Goal: Obtain resource: Obtain resource

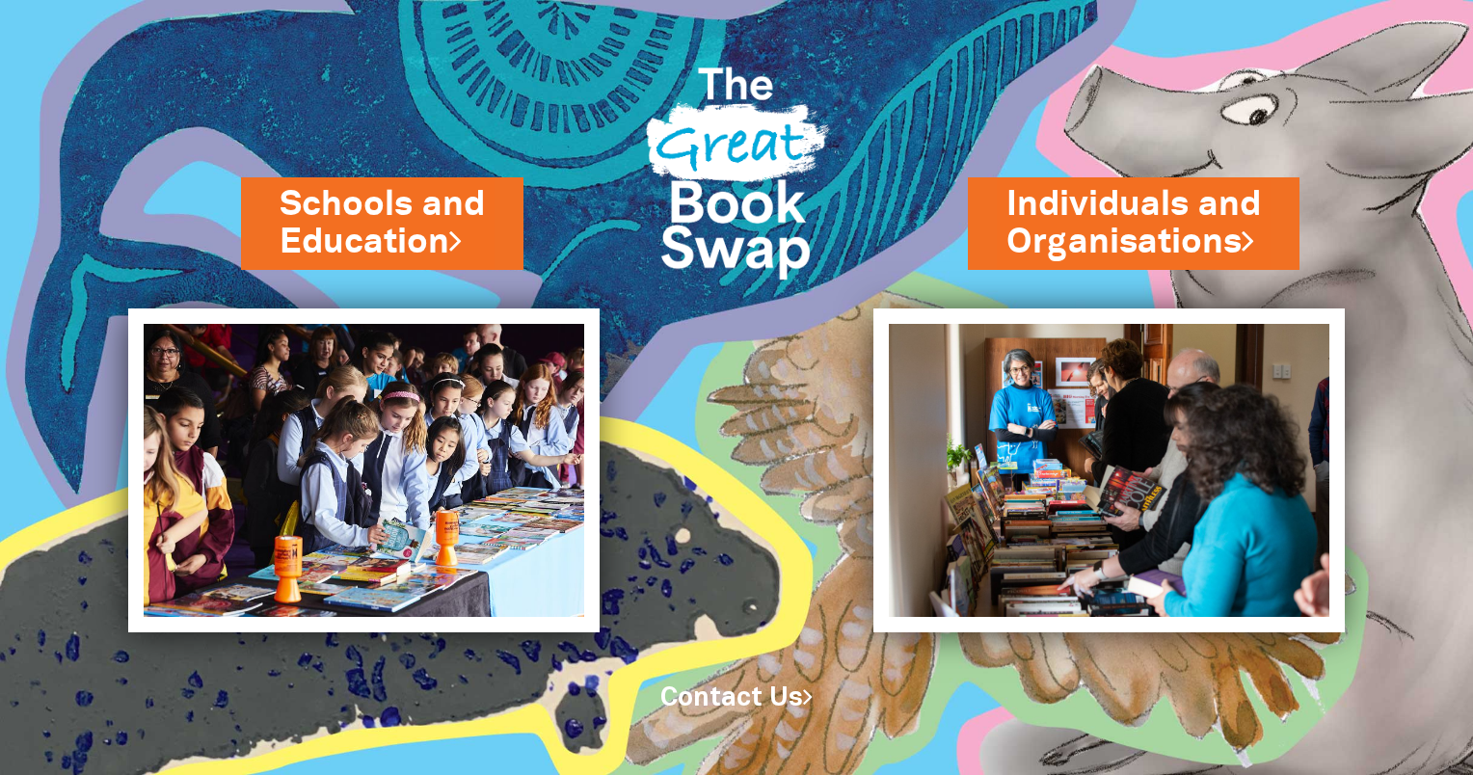
click at [478, 208] on link "Schools and Education" at bounding box center [381, 223] width 205 height 86
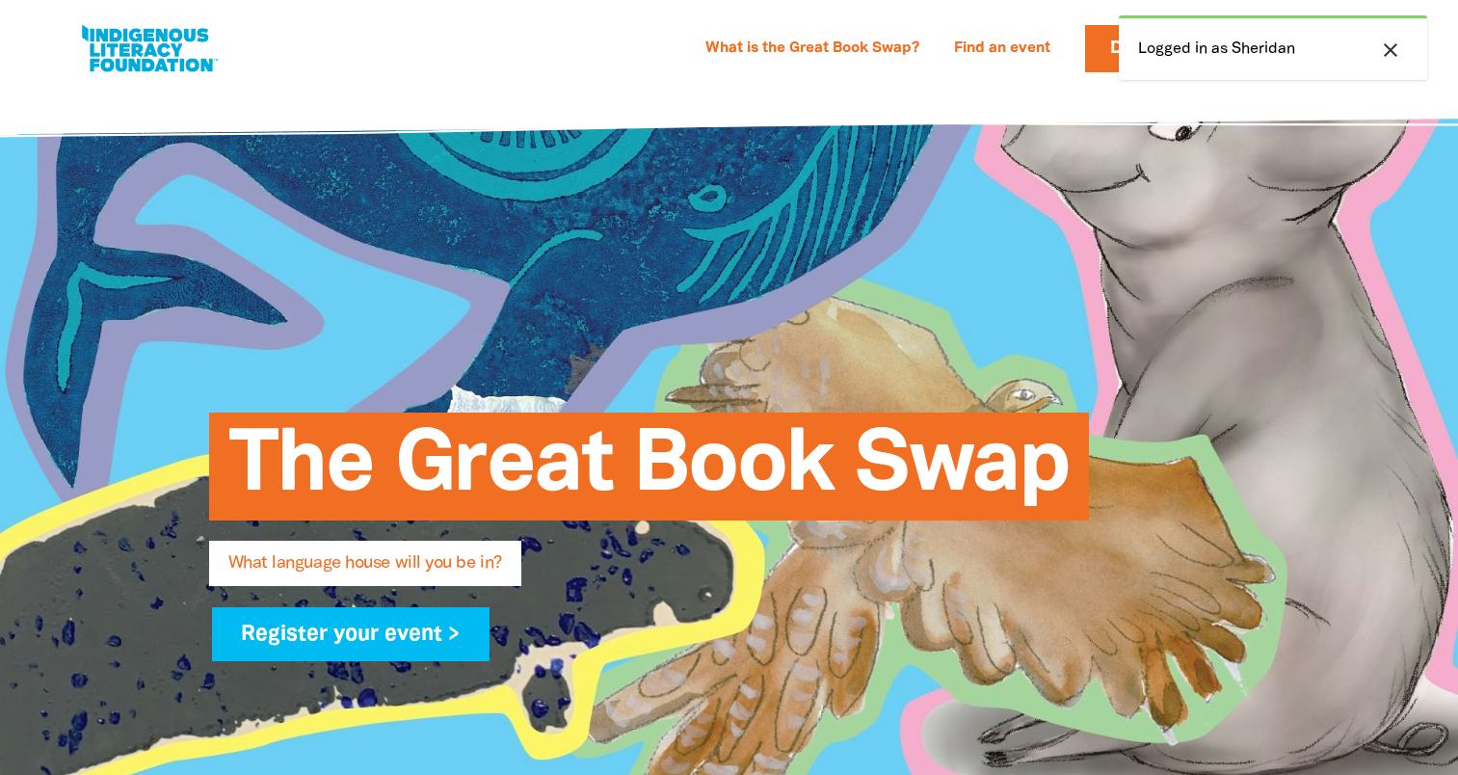
select select "k12"
click at [1388, 51] on icon "close" at bounding box center [1390, 50] width 23 height 23
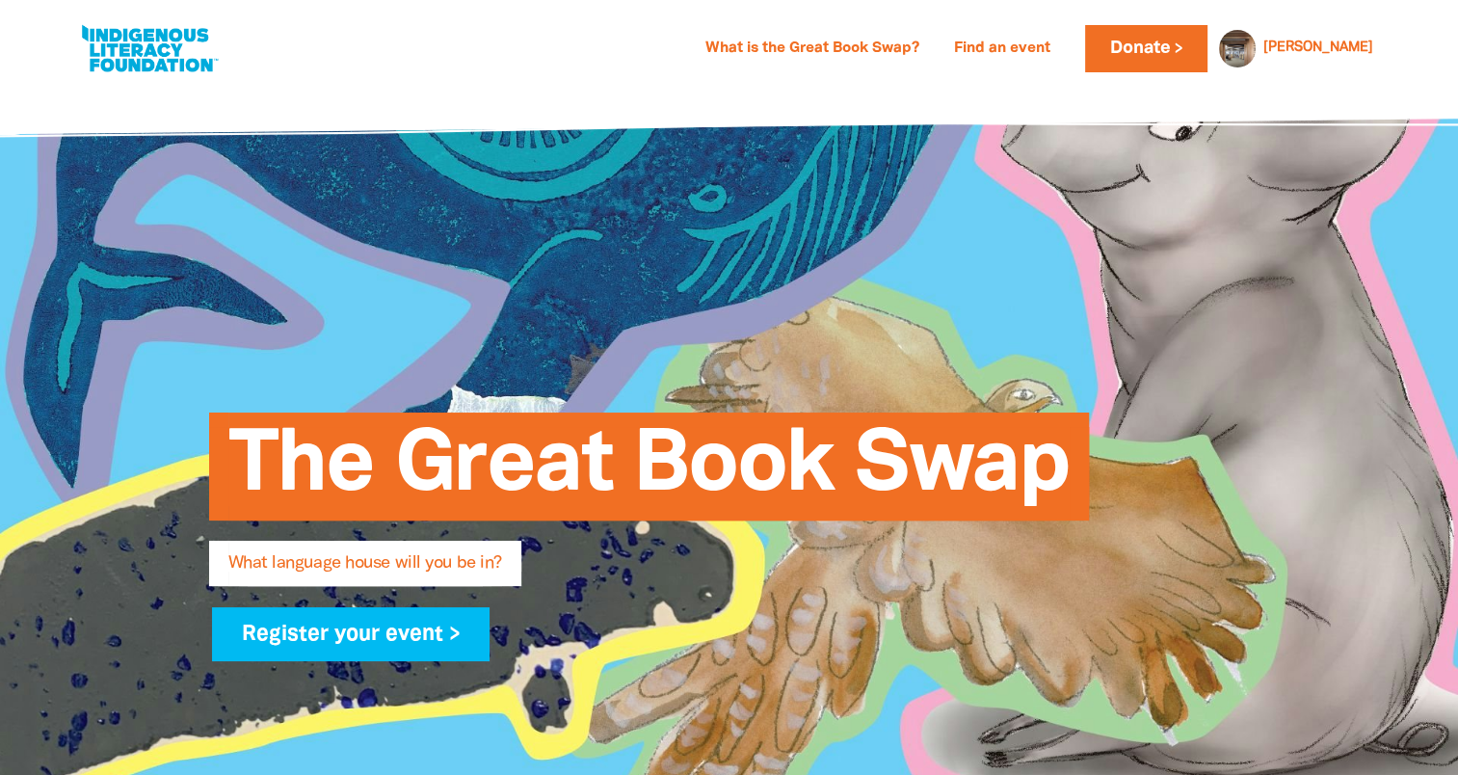
click at [192, 58] on link at bounding box center [149, 48] width 145 height 59
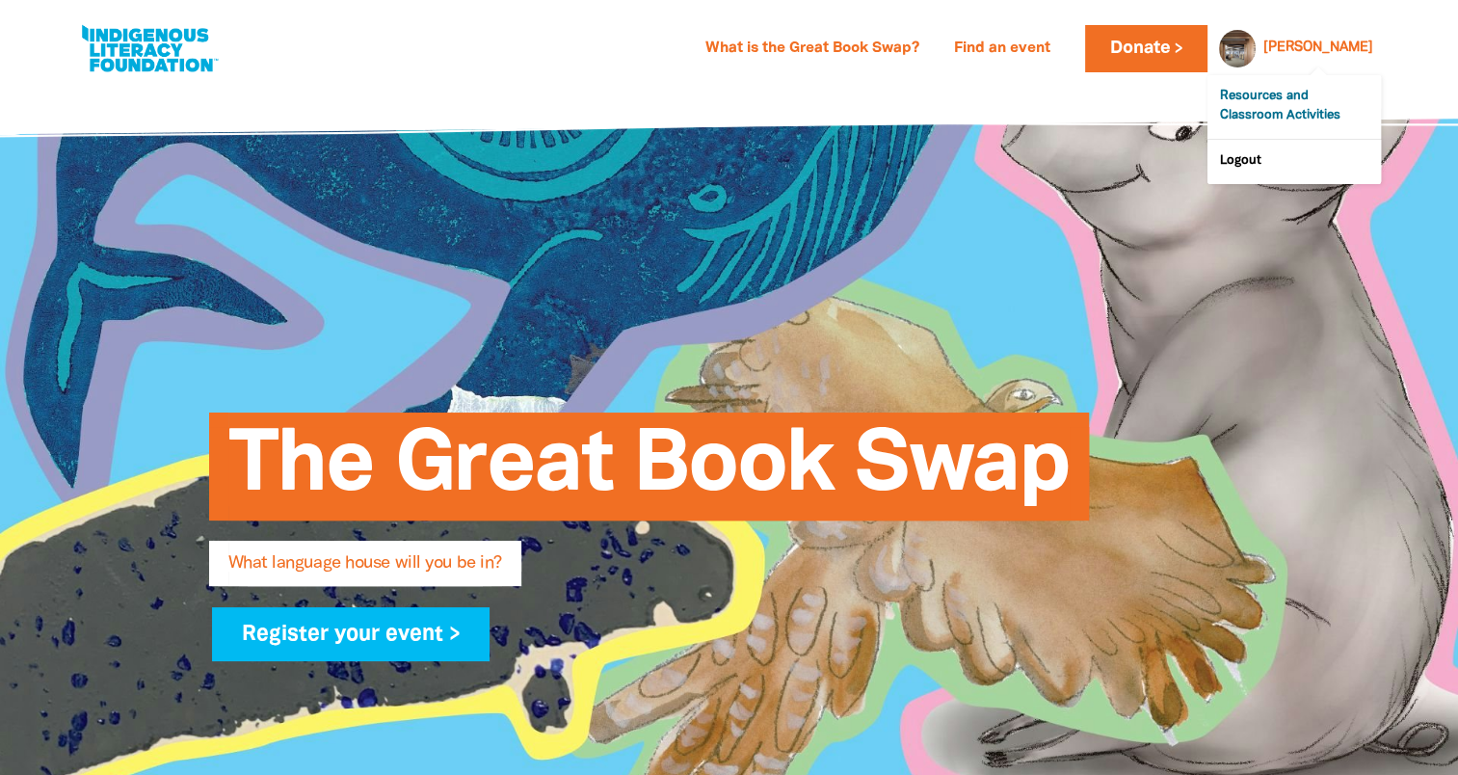
click at [1318, 120] on link "Resources and Classroom Activities" at bounding box center [1294, 107] width 173 height 64
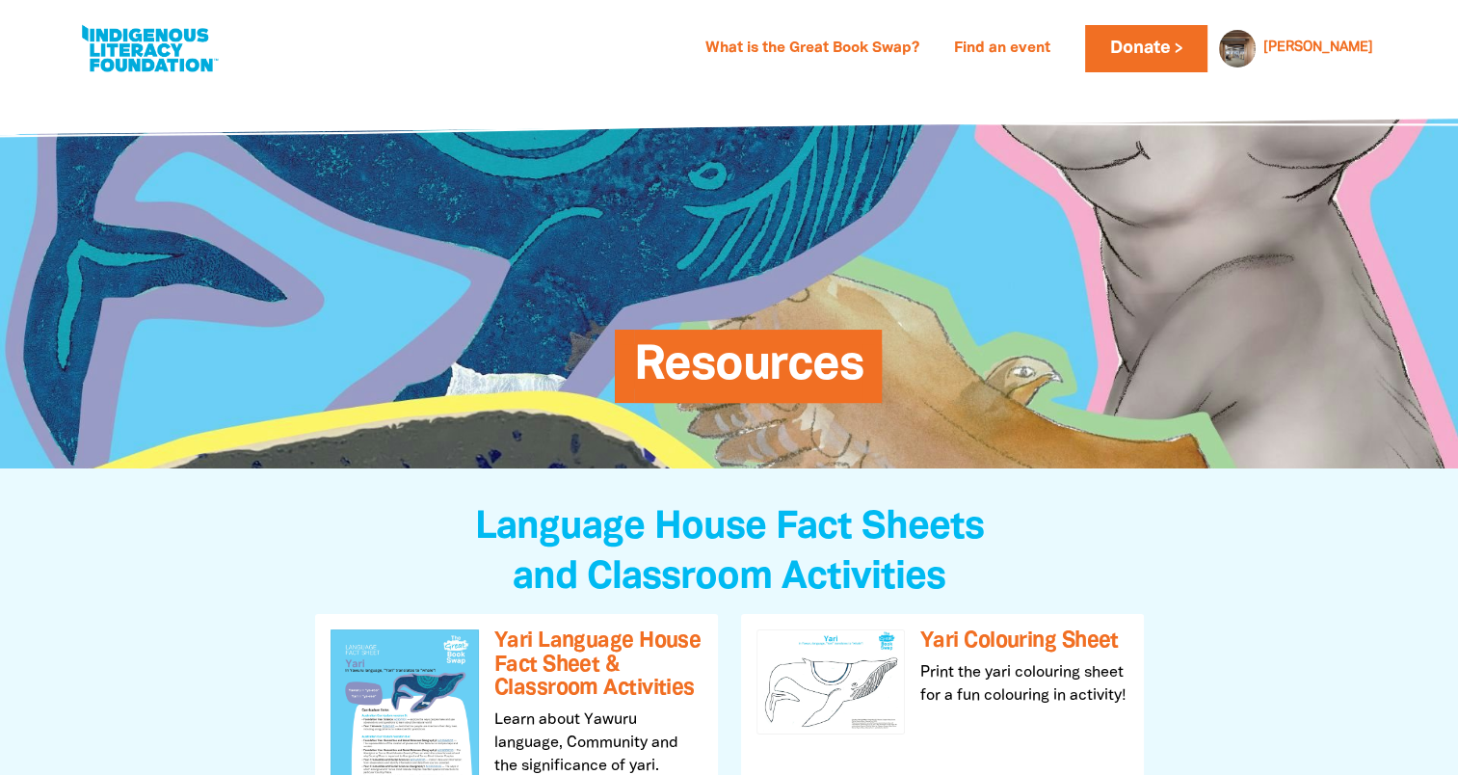
scroll to position [193, 0]
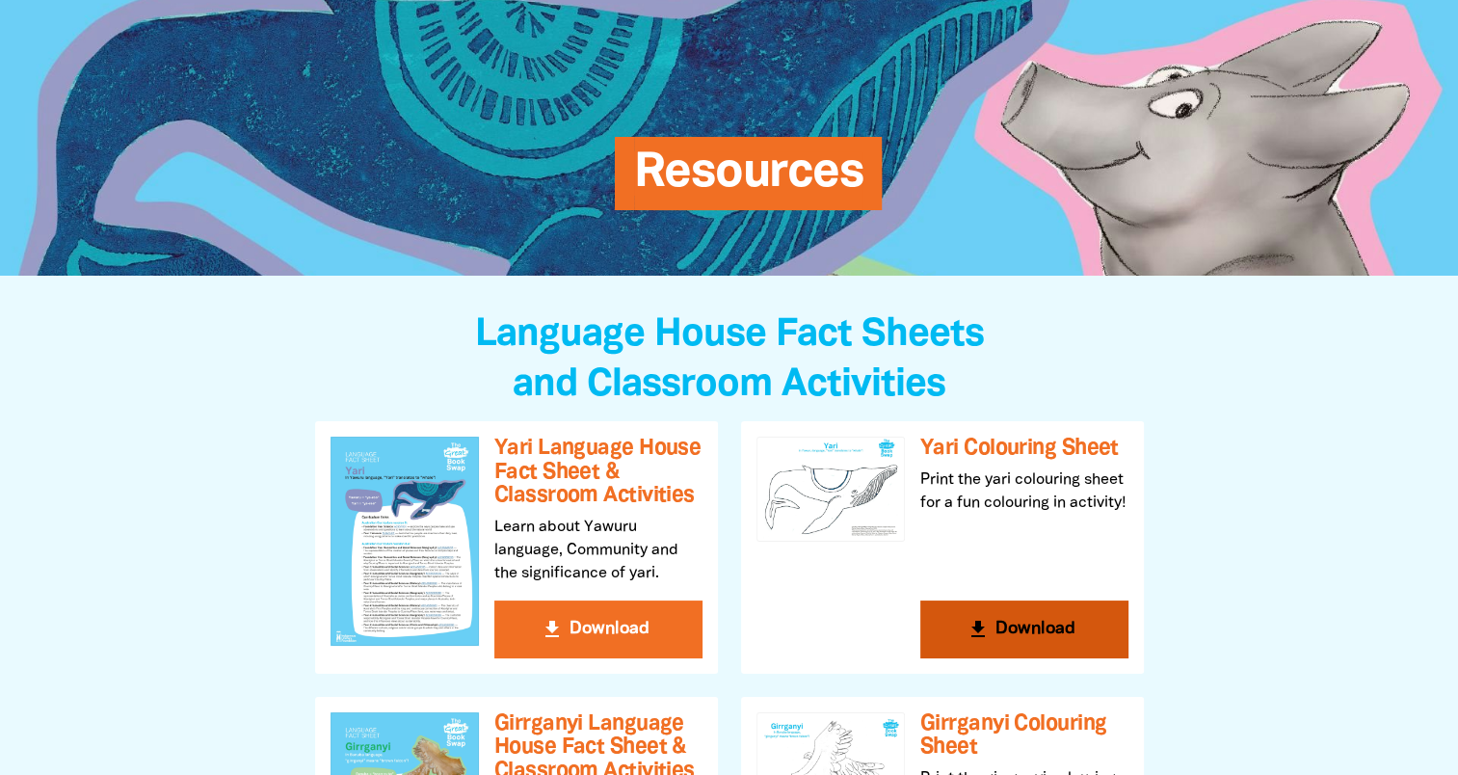
click at [1039, 623] on button "get_app Download" at bounding box center [1024, 629] width 208 height 58
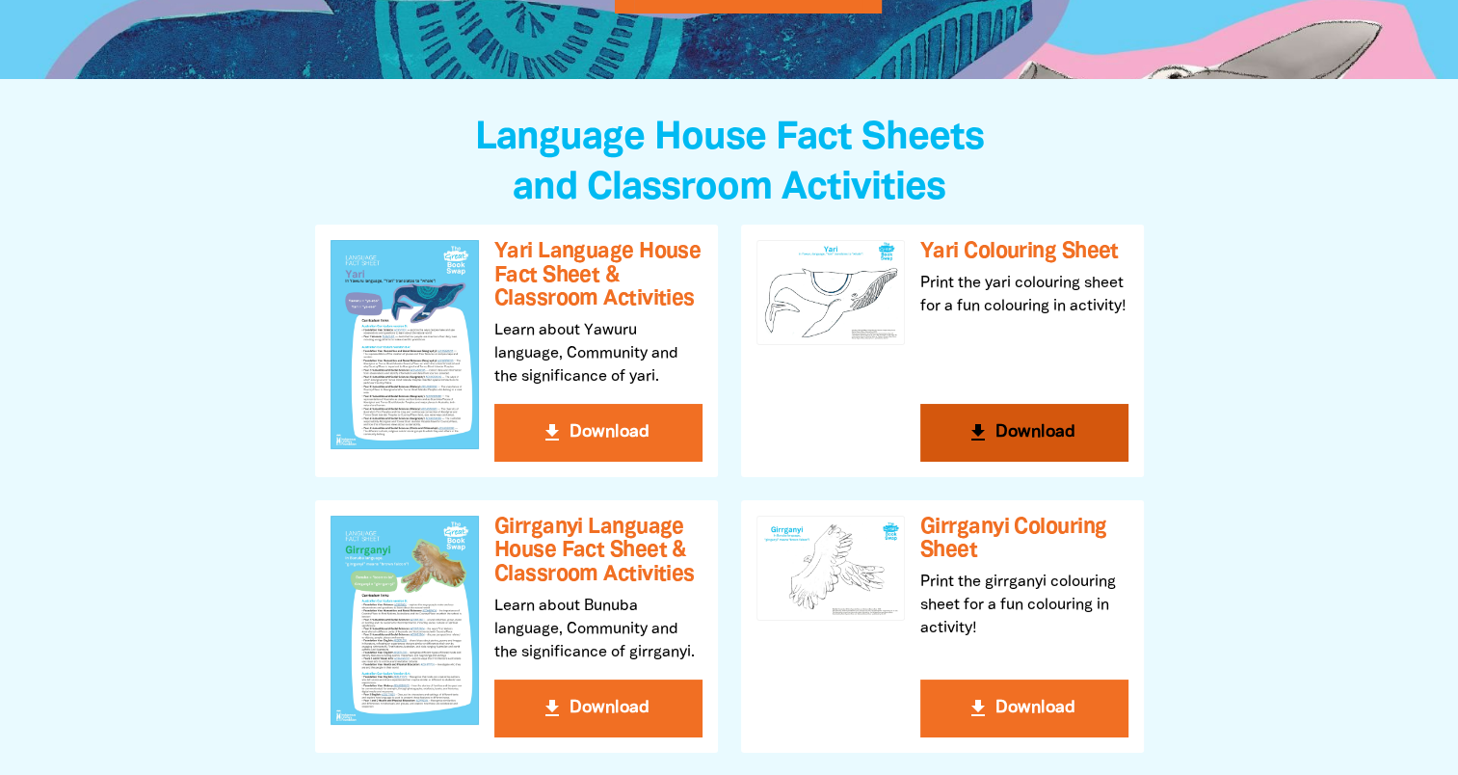
scroll to position [0, 0]
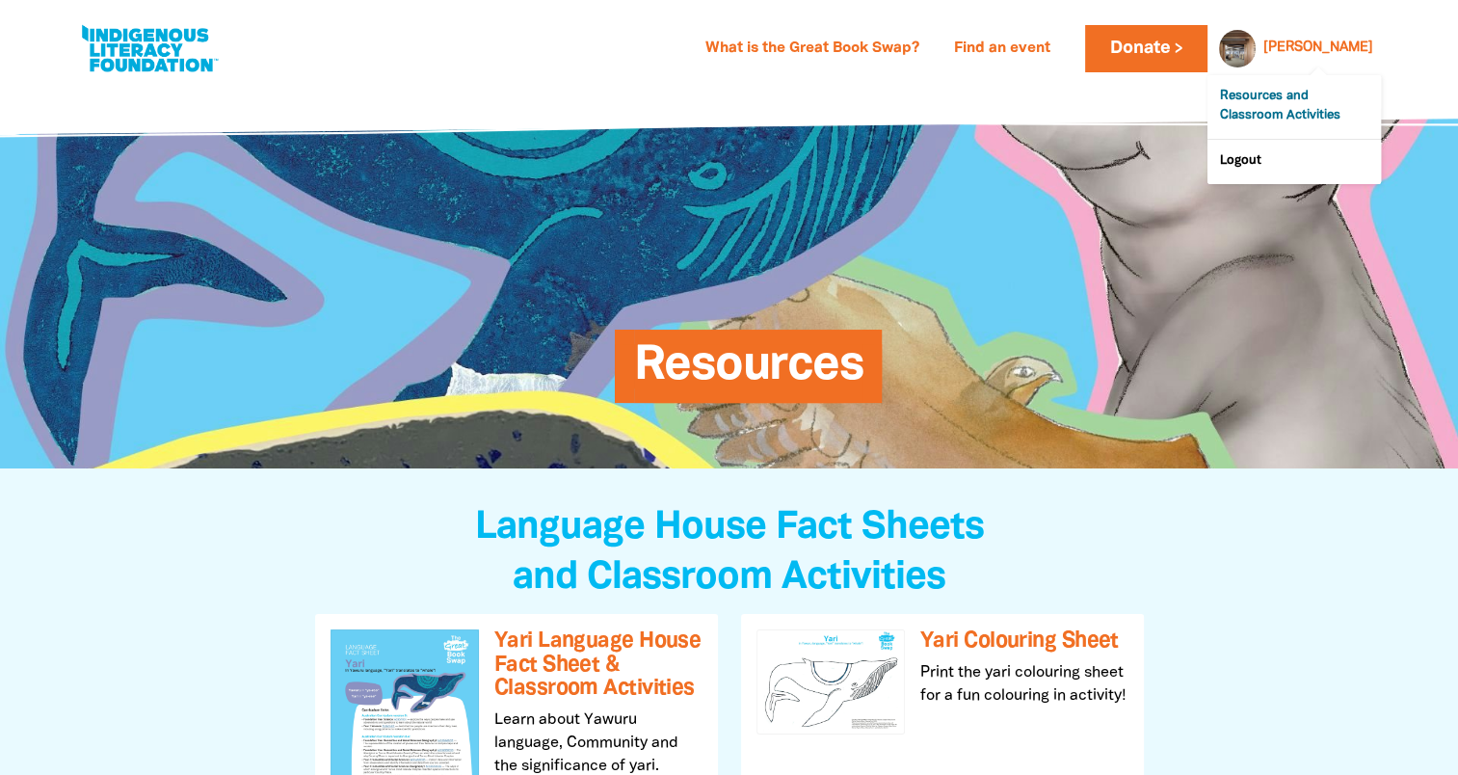
click at [1288, 96] on link "Resources and Classroom Activities" at bounding box center [1294, 107] width 173 height 64
click at [144, 39] on link at bounding box center [149, 48] width 145 height 59
select select "k12"
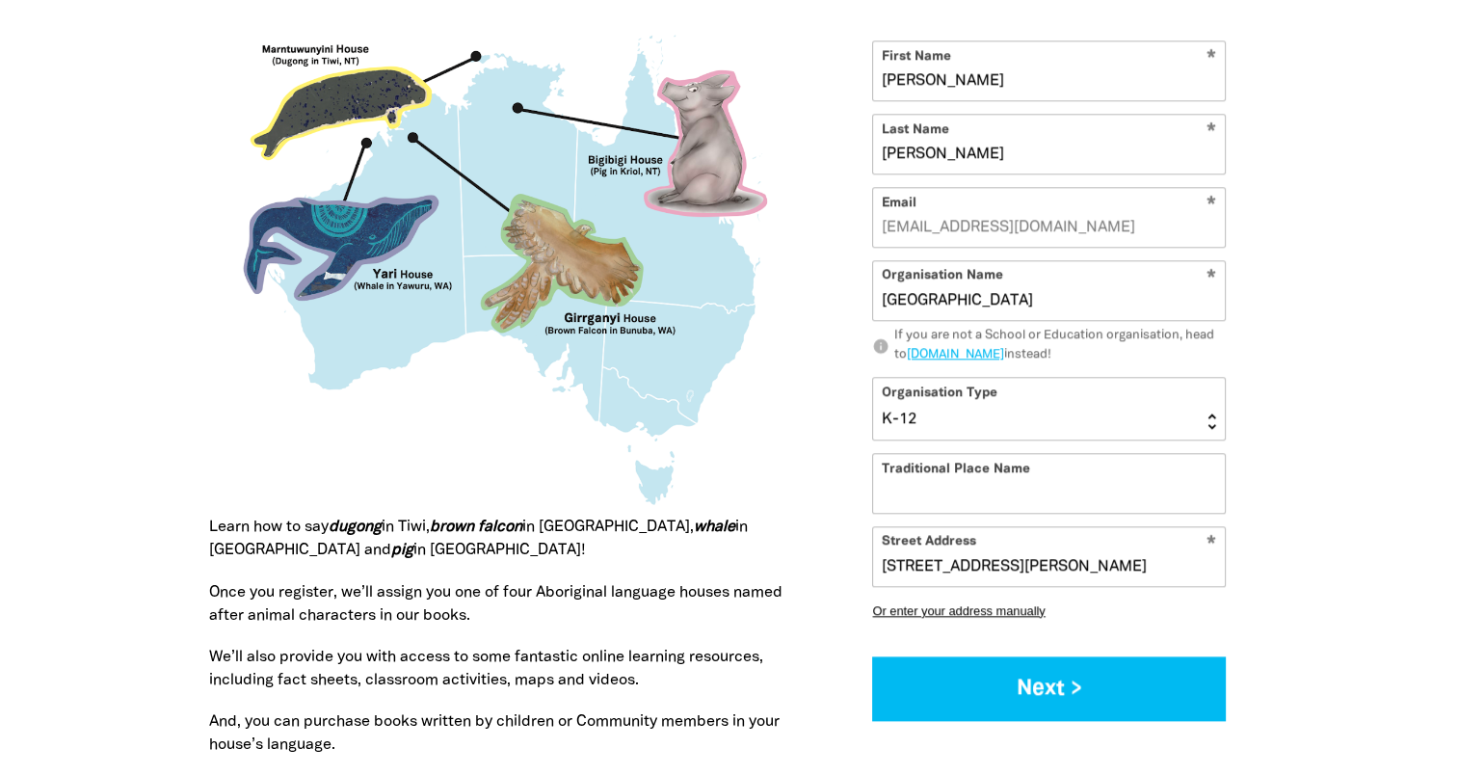
scroll to position [1902, 0]
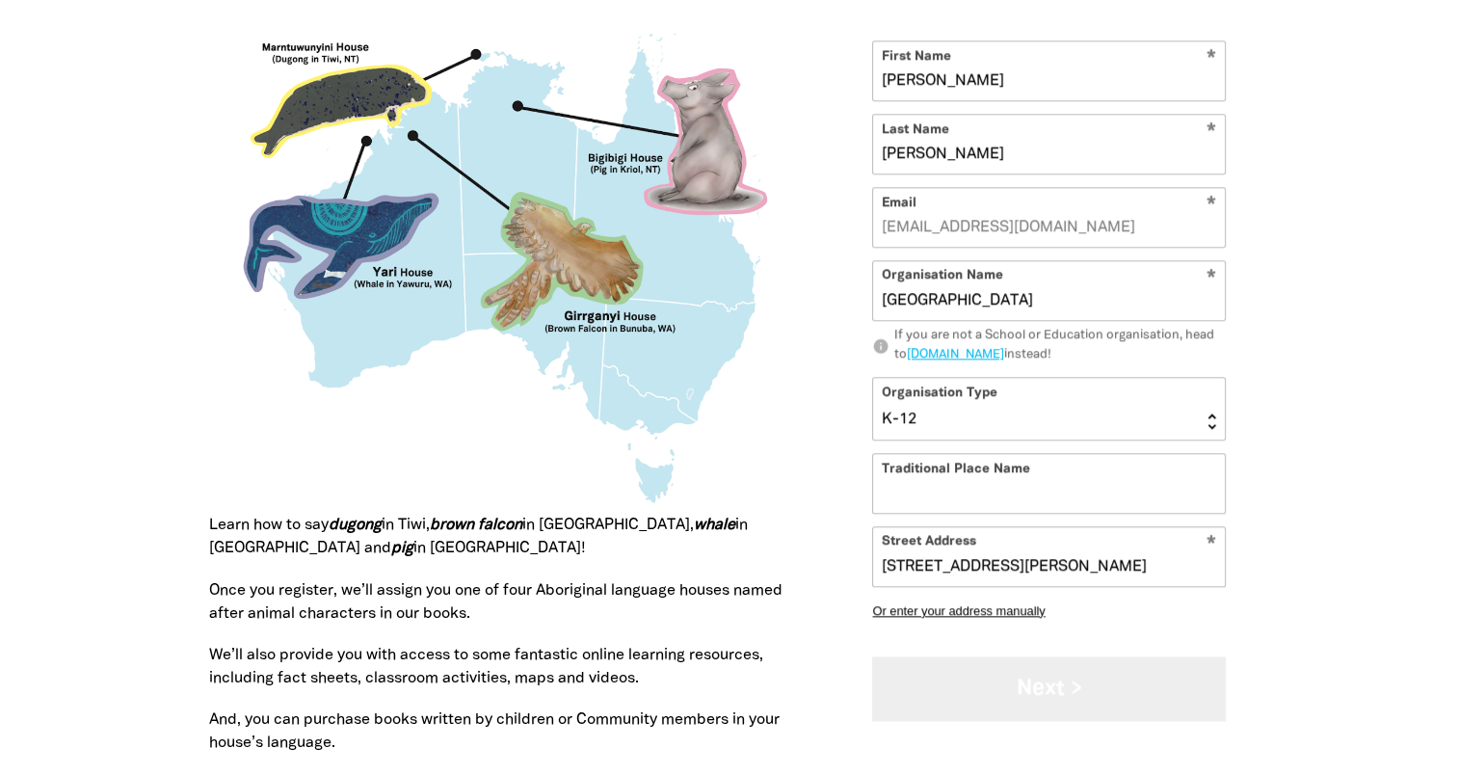
click at [1137, 688] on button "Next >" at bounding box center [1049, 688] width 354 height 65
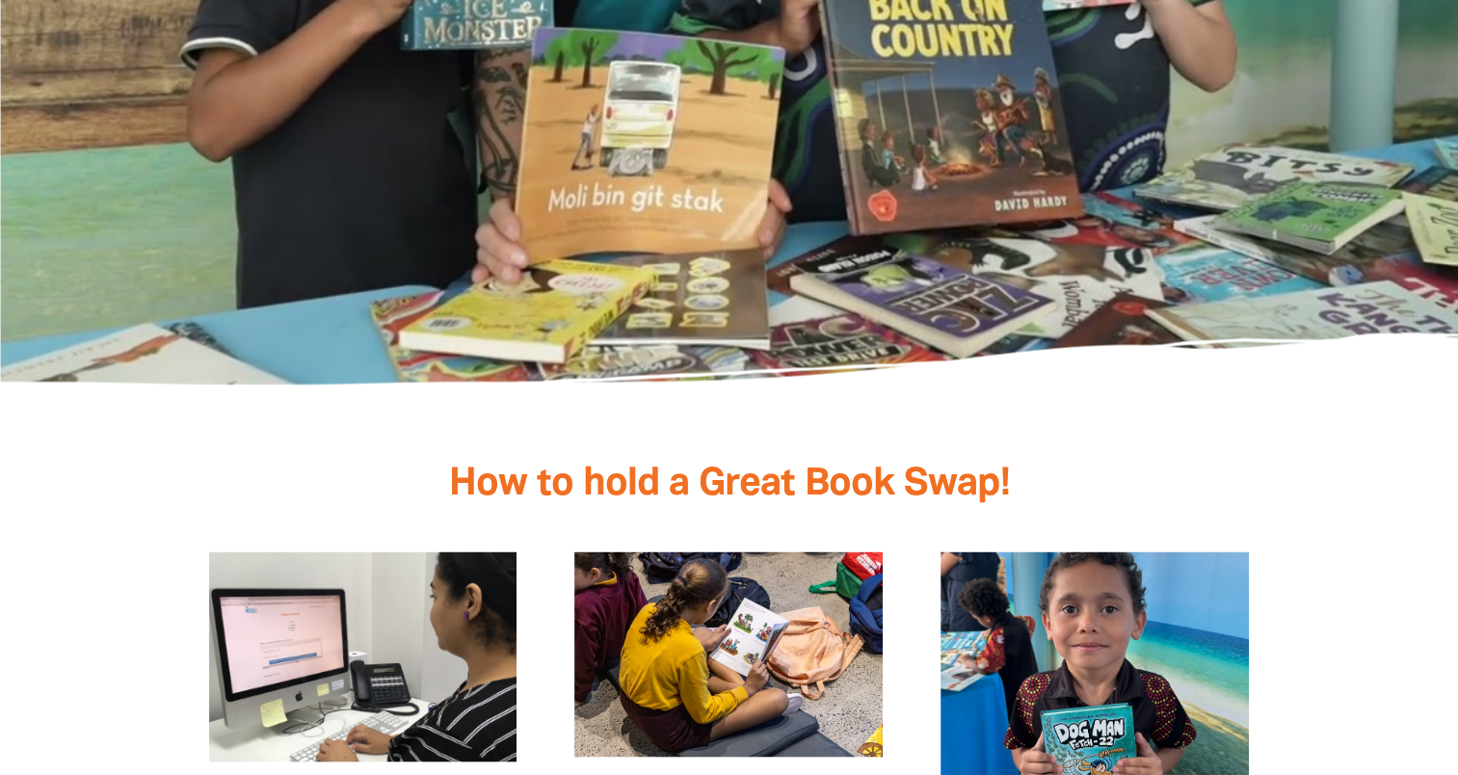
scroll to position [3662, 0]
click at [1025, 412] on div at bounding box center [729, 424] width 1156 height 78
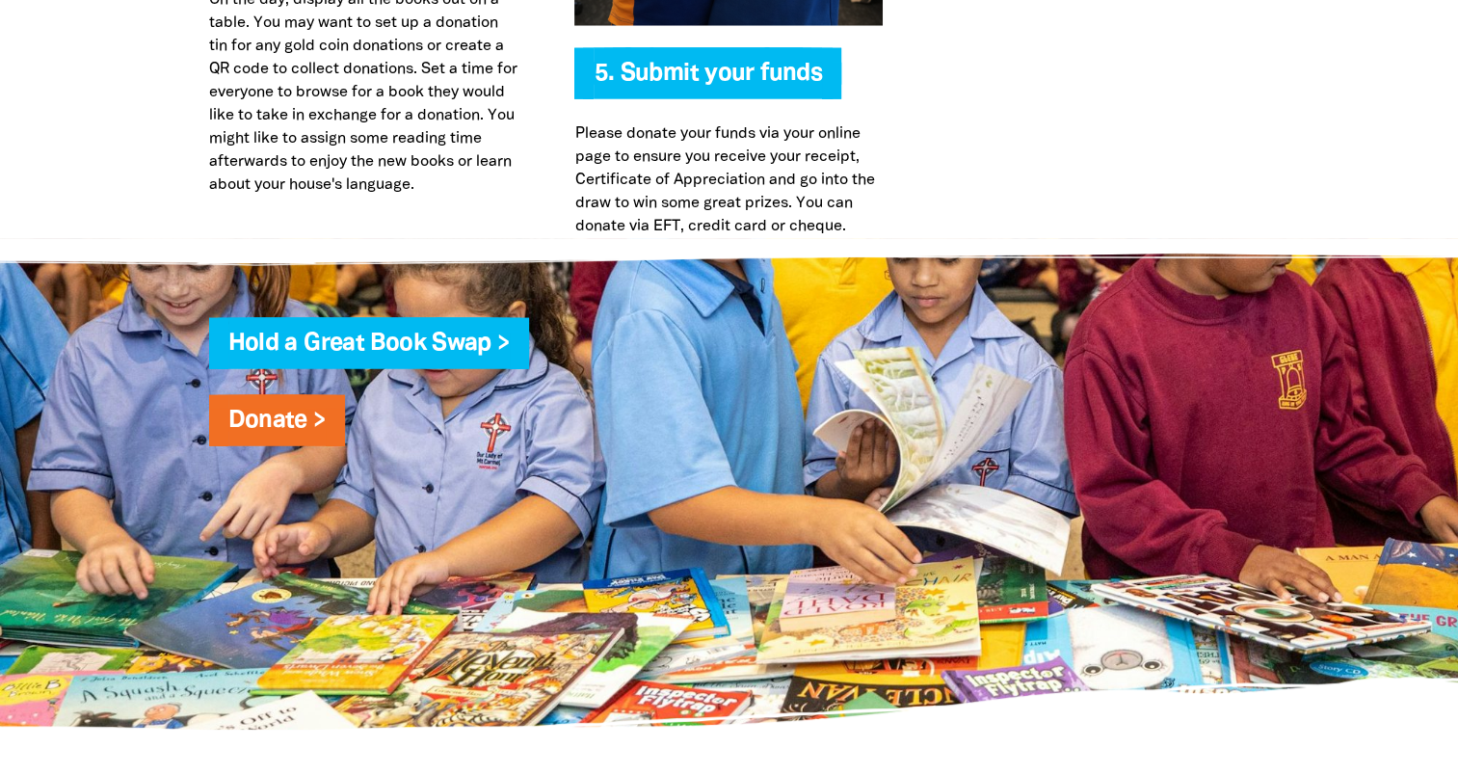
scroll to position [5059, 0]
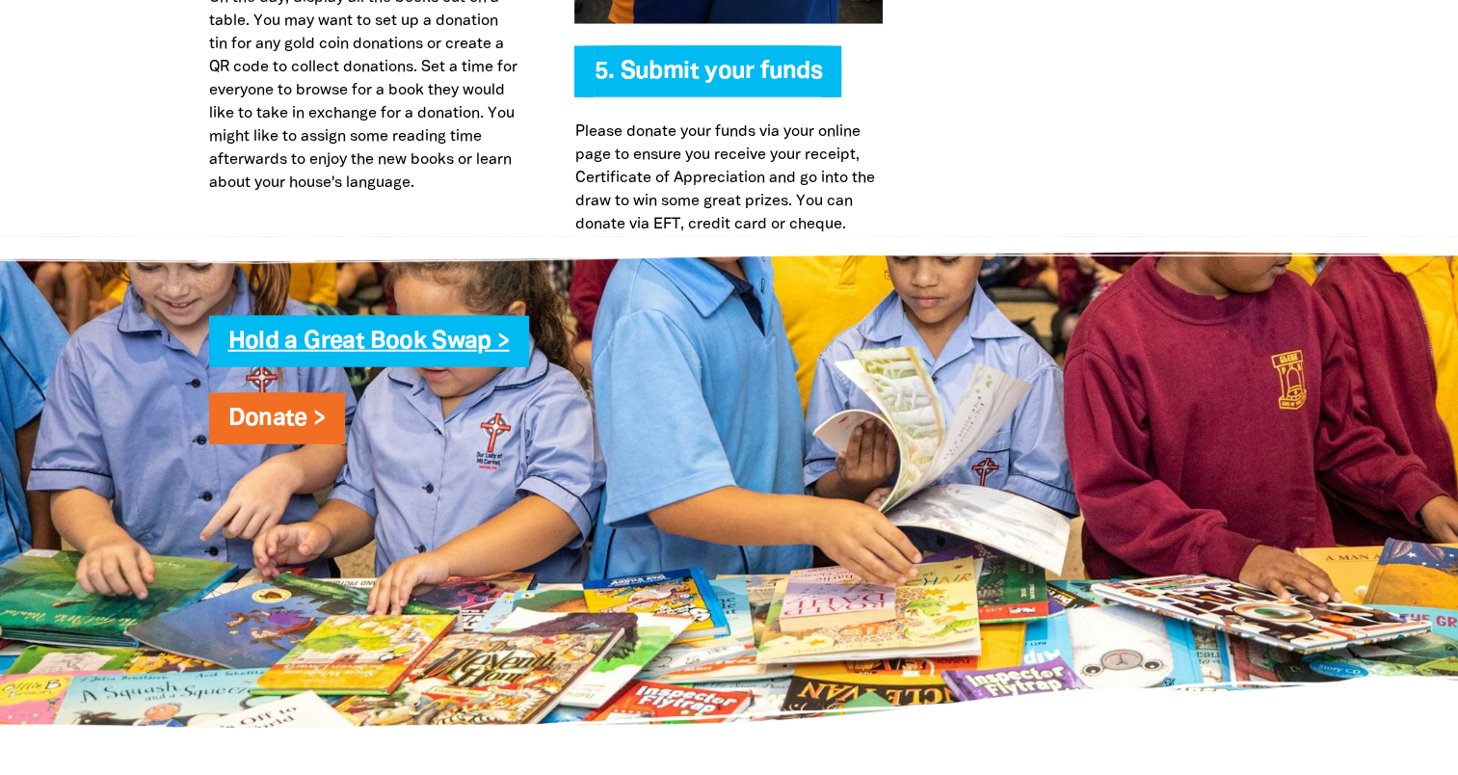
click at [479, 331] on link "Hold a Great Book Swap >" at bounding box center [368, 342] width 281 height 22
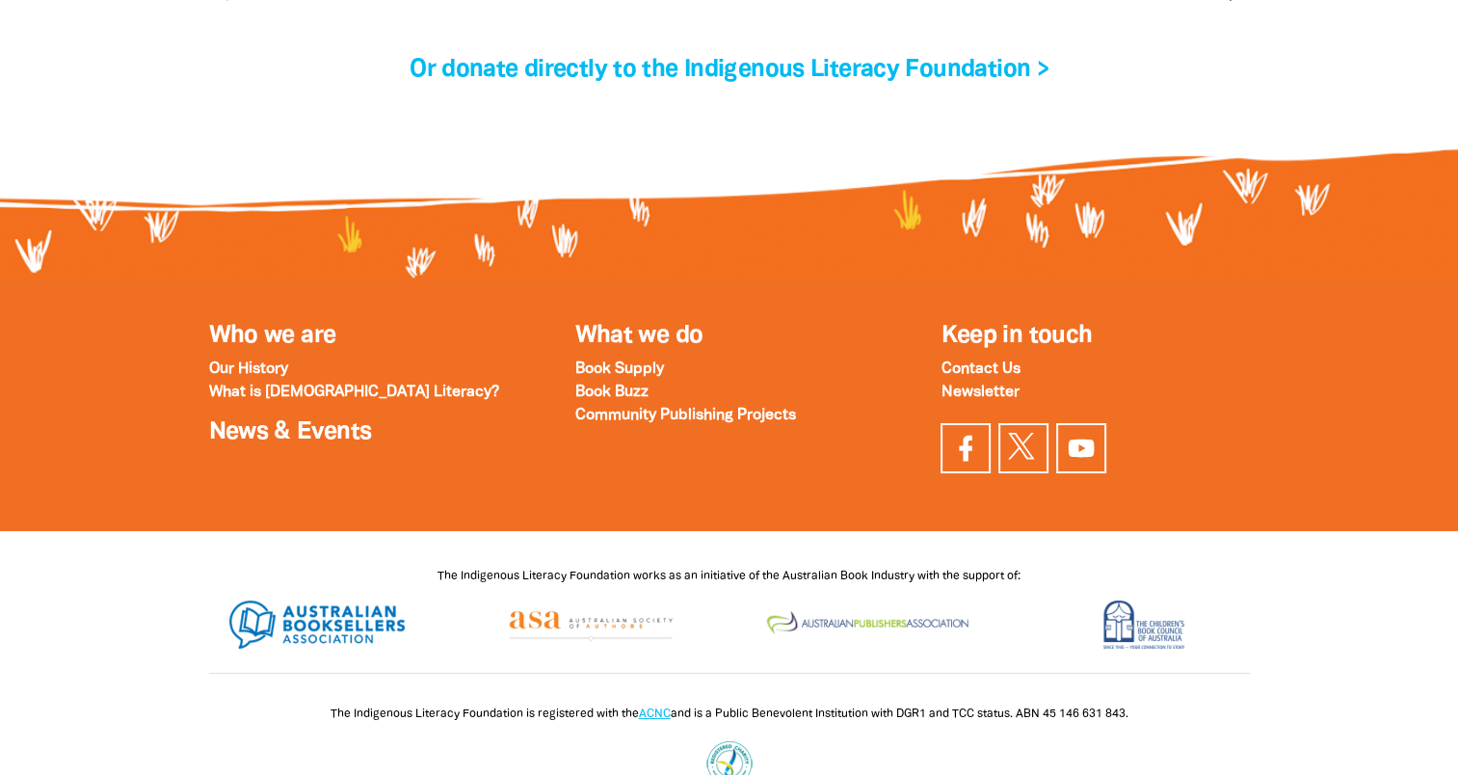
scroll to position [6700, 0]
